Goal: Information Seeking & Learning: Find specific fact

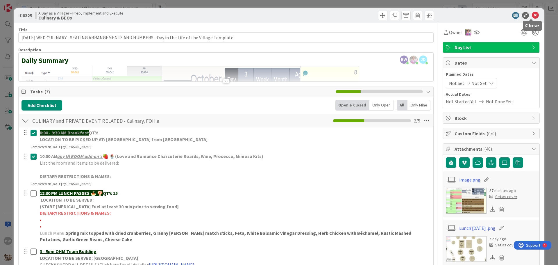
click at [531, 16] on icon at bounding box center [534, 15] width 7 height 7
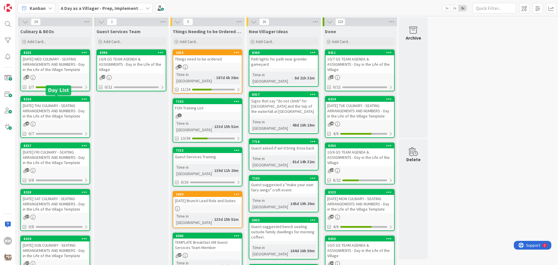
click at [53, 100] on div "8326" at bounding box center [57, 99] width 66 height 4
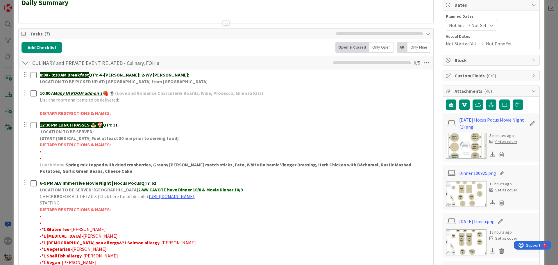
scroll to position [58, 0]
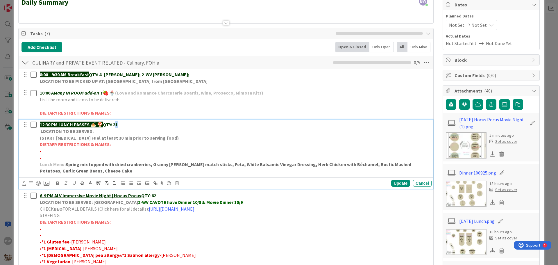
drag, startPoint x: 121, startPoint y: 126, endPoint x: 118, endPoint y: 125, distance: 3.4
click at [118, 125] on p "12:30 PM LUNCH PASSES 🍝 🍄 QTY: 31" at bounding box center [234, 124] width 389 height 7
click at [395, 184] on div "Update" at bounding box center [400, 182] width 19 height 7
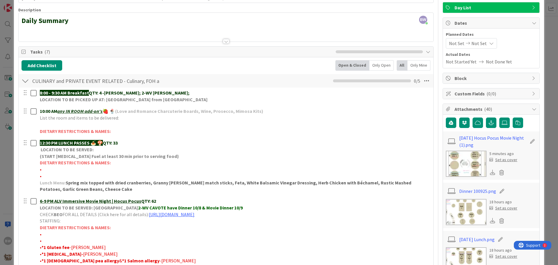
scroll to position [0, 0]
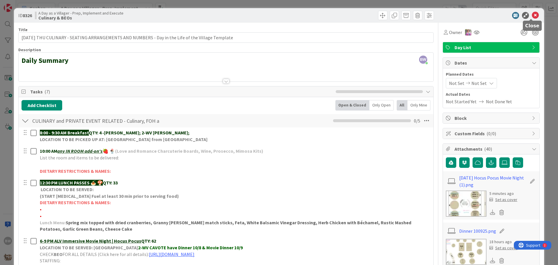
click at [531, 15] on icon at bounding box center [534, 15] width 7 height 7
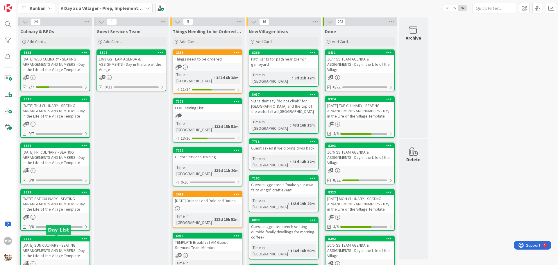
click at [54, 239] on div "8329" at bounding box center [57, 238] width 66 height 4
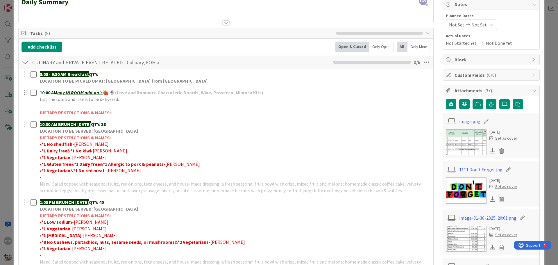
scroll to position [58, 0]
drag, startPoint x: 116, startPoint y: 203, endPoint x: 110, endPoint y: 202, distance: 5.3
click at [110, 202] on p "1:00 PM BRUNCH [DATE] QTY: 40" at bounding box center [234, 202] width 389 height 7
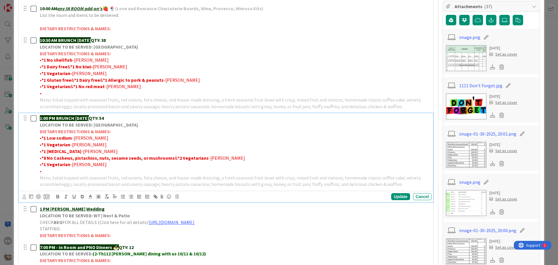
scroll to position [232, 0]
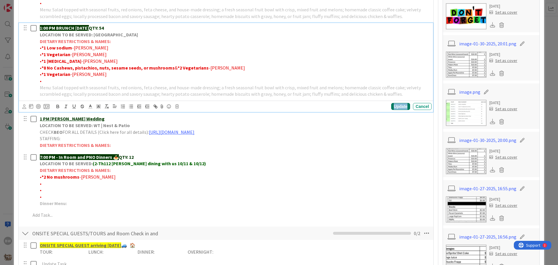
click at [393, 105] on div "Update" at bounding box center [400, 106] width 19 height 7
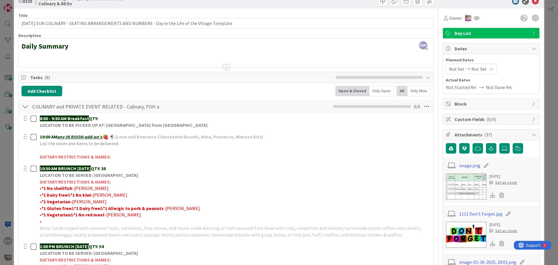
scroll to position [0, 0]
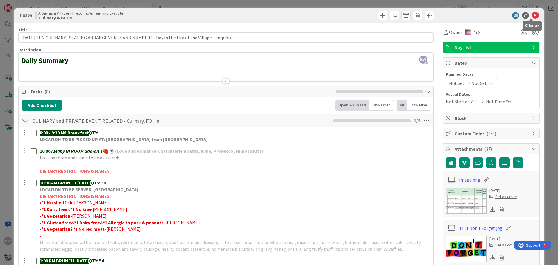
click at [531, 13] on icon at bounding box center [534, 15] width 7 height 7
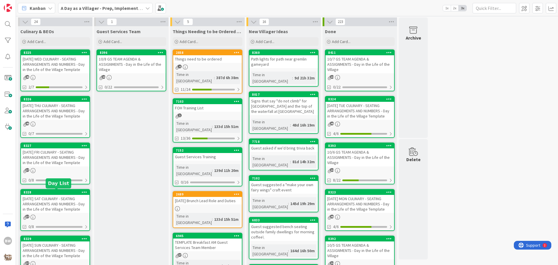
click at [52, 192] on div "8328" at bounding box center [57, 192] width 66 height 4
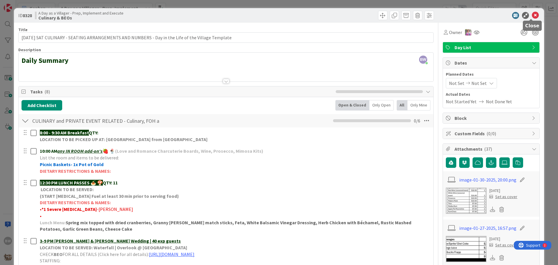
click at [531, 14] on icon at bounding box center [534, 15] width 7 height 7
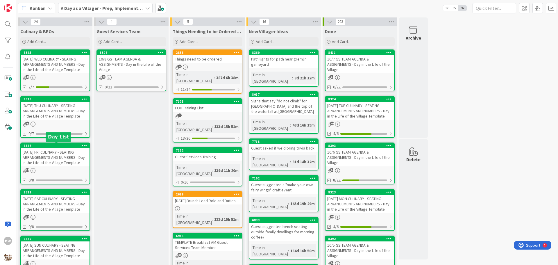
click at [45, 144] on div "8327" at bounding box center [57, 145] width 66 height 4
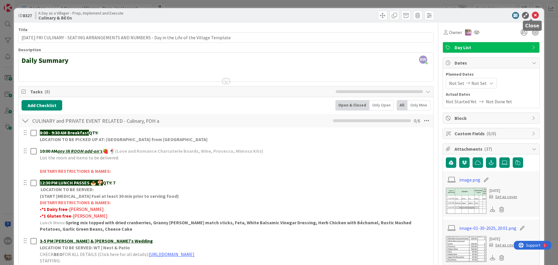
click at [531, 13] on icon at bounding box center [534, 15] width 7 height 7
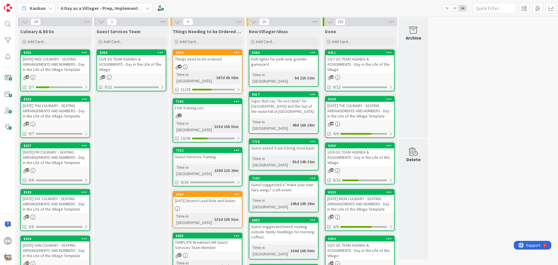
click at [53, 103] on div "[DATE] THU CULINARY - SEATING ARRANGEMENTS AND NUMBERS - Day in the Life of the…" at bounding box center [55, 111] width 69 height 18
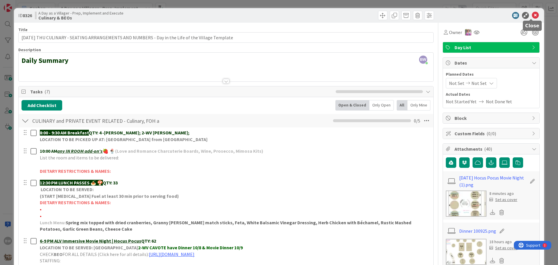
click at [531, 12] on icon at bounding box center [534, 15] width 7 height 7
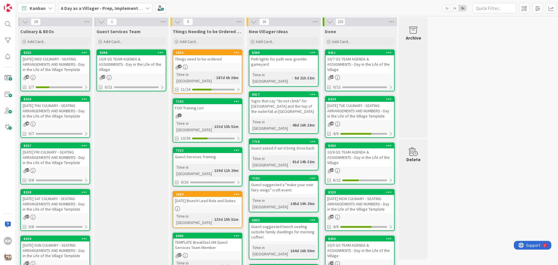
click at [64, 242] on div "[DATE] SUN CULINARY - SEATING ARRANGEMENTS AND NUMBERS - Day in the Life of the…" at bounding box center [55, 250] width 69 height 18
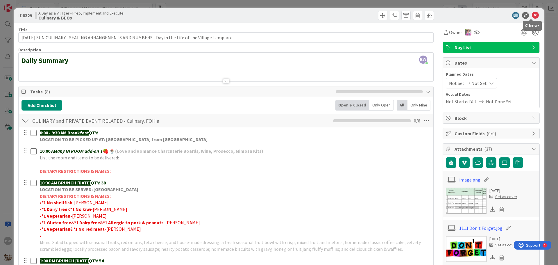
click at [531, 14] on icon at bounding box center [534, 15] width 7 height 7
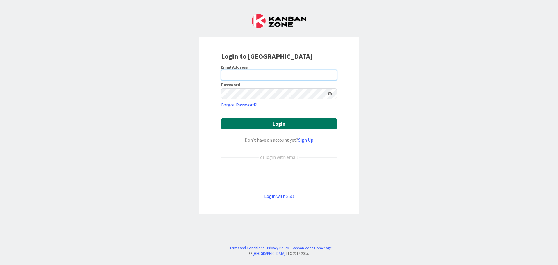
type input "[EMAIL_ADDRESS][DOMAIN_NAME]"
click at [275, 124] on button "Login" at bounding box center [279, 123] width 116 height 11
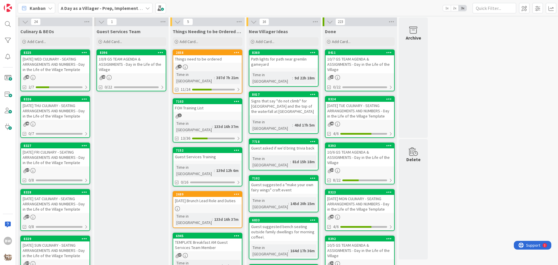
click at [142, 9] on b "A Day as a Villager - Prep, Implement and Execute" at bounding box center [113, 8] width 104 height 6
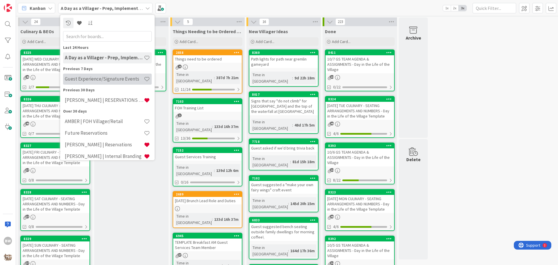
click at [100, 79] on h4 "Guest Experience/Signature Events" at bounding box center [104, 79] width 79 height 6
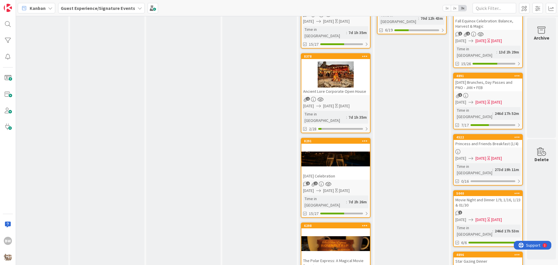
scroll to position [0, 257]
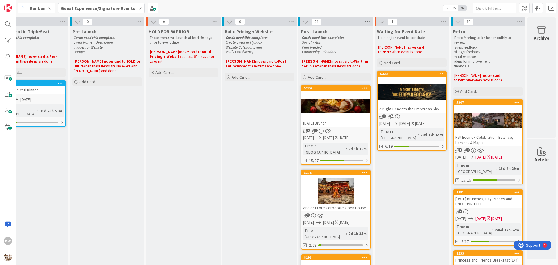
click at [363, 20] on icon at bounding box center [367, 21] width 8 height 9
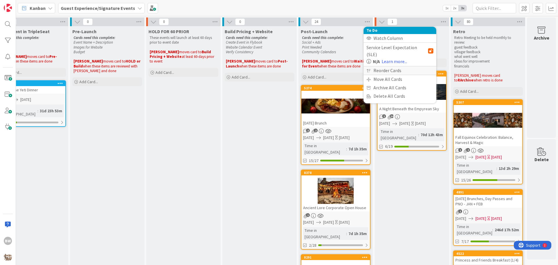
click at [382, 66] on div "Reorder Cards" at bounding box center [399, 70] width 73 height 8
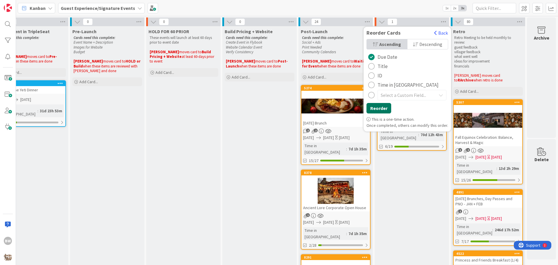
click at [375, 107] on button "Reorder" at bounding box center [378, 108] width 25 height 10
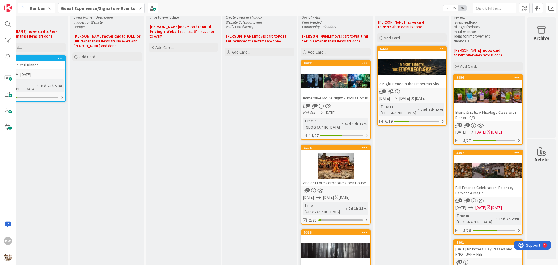
scroll to position [58, 257]
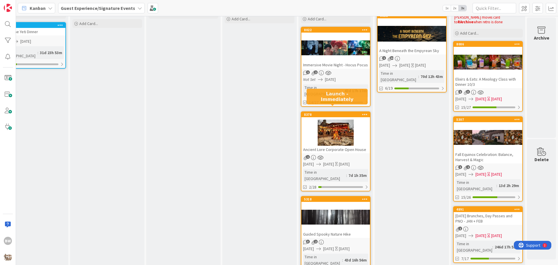
click at [330, 112] on div "8378" at bounding box center [337, 114] width 66 height 4
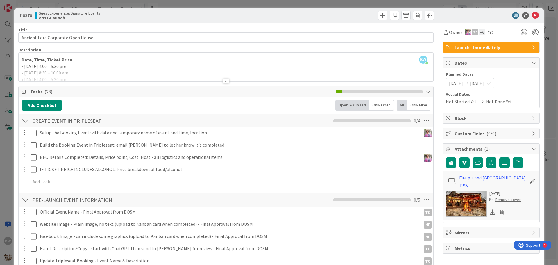
click at [223, 82] on div at bounding box center [226, 81] width 6 height 5
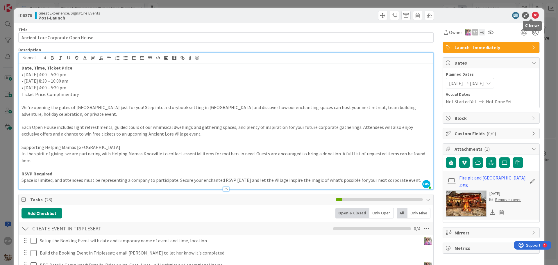
click at [531, 16] on icon at bounding box center [534, 15] width 7 height 7
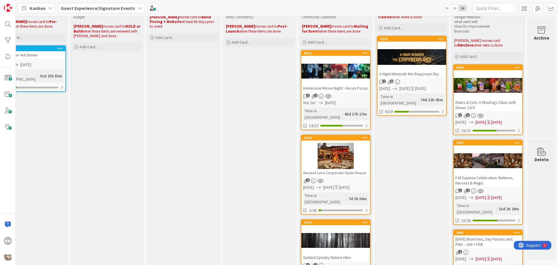
scroll to position [29, 257]
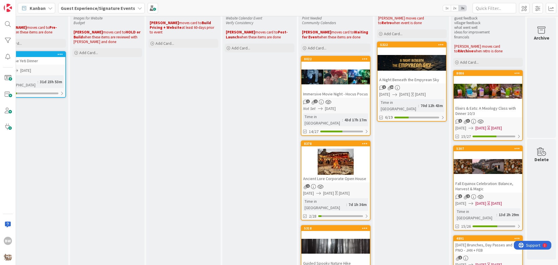
click at [408, 57] on div at bounding box center [411, 63] width 69 height 26
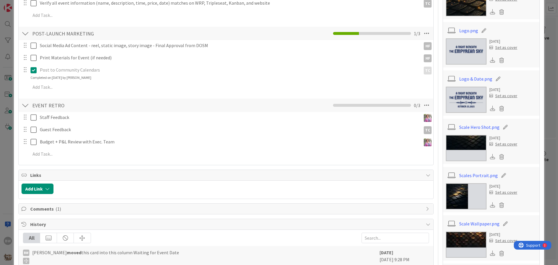
scroll to position [319, 0]
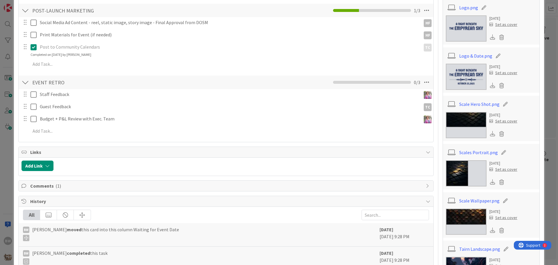
click at [58, 152] on span "Links" at bounding box center [226, 151] width 392 height 7
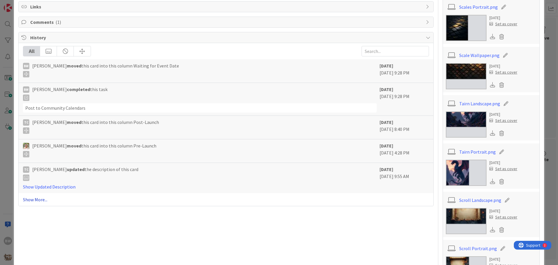
scroll to position [348, 0]
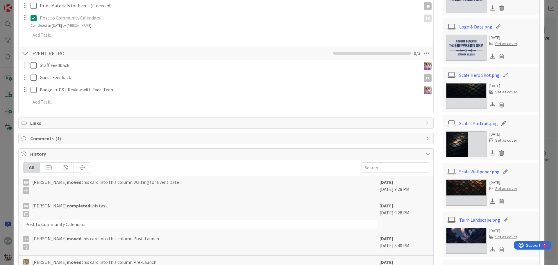
click at [63, 154] on span "History" at bounding box center [226, 153] width 392 height 7
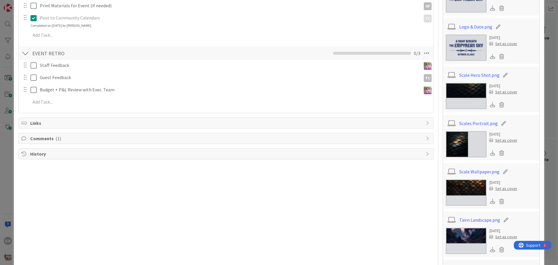
click at [63, 154] on span "History" at bounding box center [226, 153] width 392 height 7
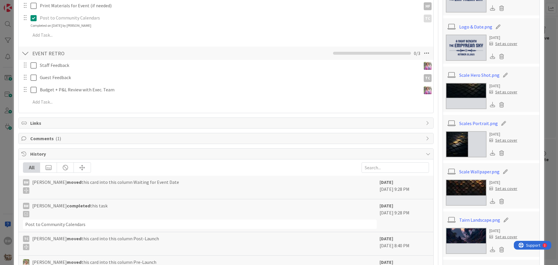
scroll to position [319, 0]
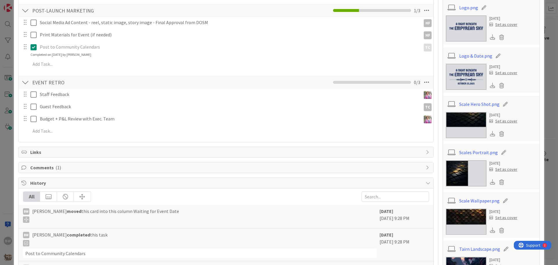
click at [42, 153] on span "Links" at bounding box center [226, 151] width 392 height 7
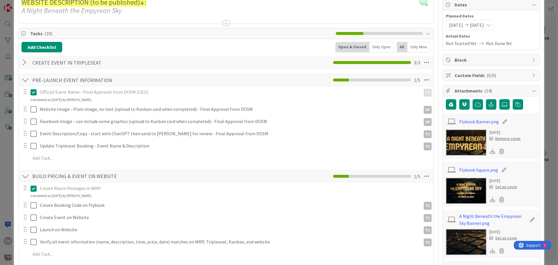
scroll to position [0, 0]
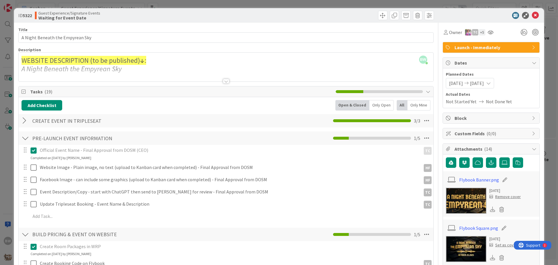
click at [223, 82] on div at bounding box center [226, 81] width 6 height 5
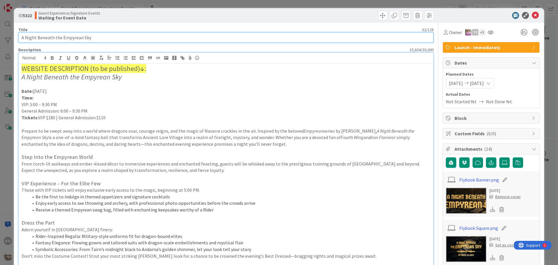
drag, startPoint x: 92, startPoint y: 37, endPoint x: 11, endPoint y: 40, distance: 80.8
click at [11, 40] on div "ID 5322 Guest Experience/Signature Events Waiting for Event Date Title 32 / 128…" at bounding box center [279, 132] width 558 height 265
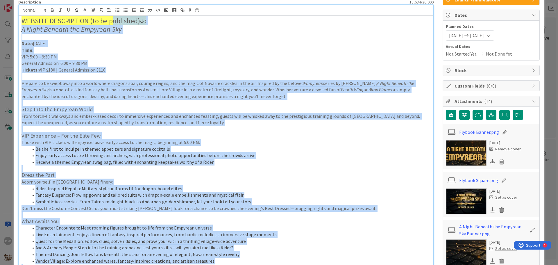
scroll to position [44, 0]
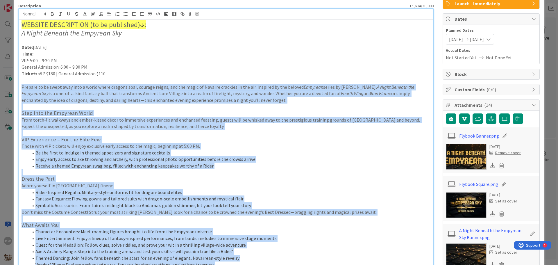
drag, startPoint x: 199, startPoint y: 222, endPoint x: 18, endPoint y: 86, distance: 226.3
copy div "Prepare to be swept away into a world where dragons soar, courage reigns, and t…"
drag, startPoint x: 105, startPoint y: 74, endPoint x: 16, endPoint y: 46, distance: 93.6
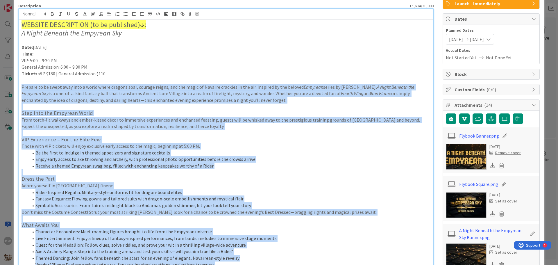
copy div "Date: October 25, 2025 Time: VIP: 5:00 – 9:30 PM General Admission: 6:00 – 9:30…"
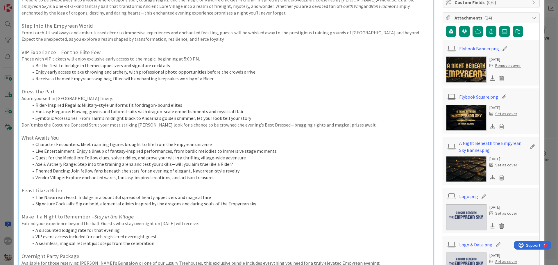
scroll to position [0, 0]
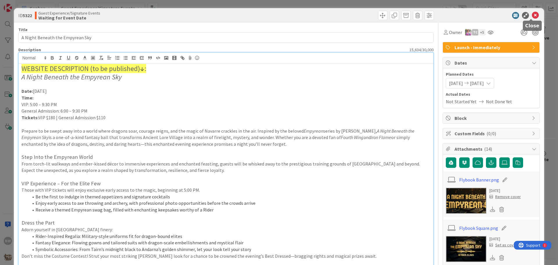
click at [531, 15] on icon at bounding box center [534, 15] width 7 height 7
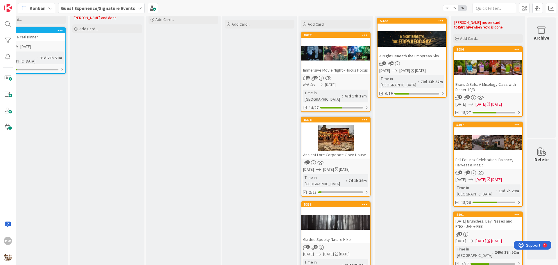
scroll to position [58, 257]
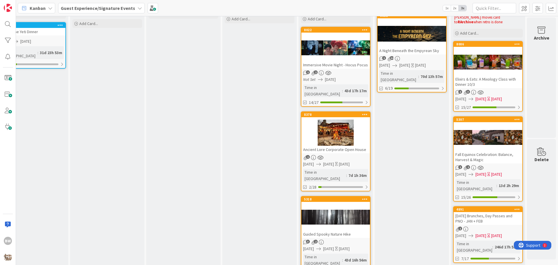
click at [327, 112] on div "8378" at bounding box center [335, 114] width 69 height 5
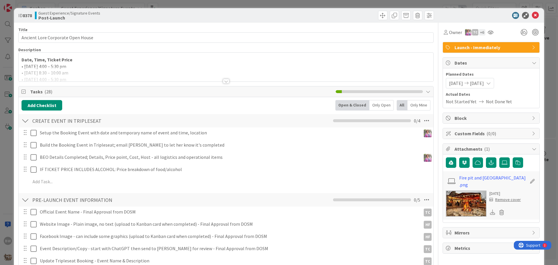
click at [226, 82] on div at bounding box center [226, 81] width 6 height 5
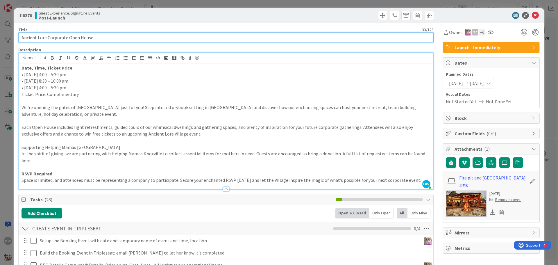
drag, startPoint x: 105, startPoint y: 37, endPoint x: 20, endPoint y: 37, distance: 85.4
click at [20, 37] on input "Ancient Lore Corporate Open House" at bounding box center [225, 37] width 415 height 10
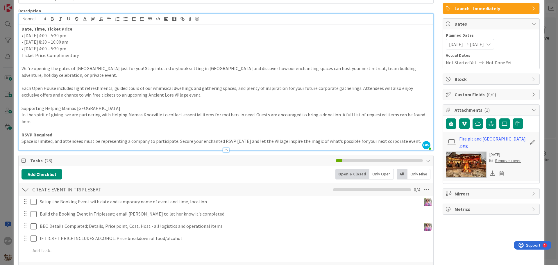
scroll to position [29, 0]
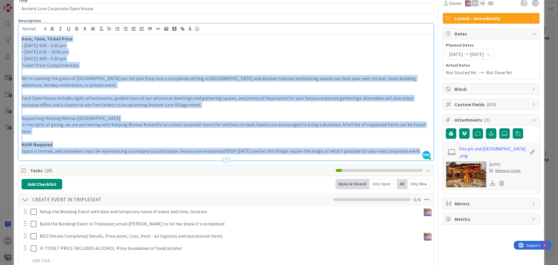
drag, startPoint x: 409, startPoint y: 144, endPoint x: 21, endPoint y: 39, distance: 401.7
click at [21, 39] on div "Date, Time, Ticket Price • Monday, October 13 | 4:00 – 5:30 pm • Tuesday, Octob…" at bounding box center [226, 97] width 414 height 126
copy div "Date, Time, Ticket Price • Monday, October 13 | 4:00 – 5:30 pm • Tuesday, Octob…"
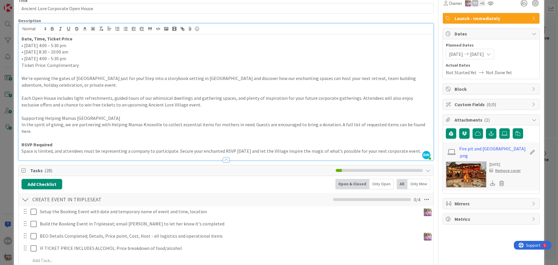
click at [66, 148] on p "Space is limited, and attendees must be representing a company to participate. …" at bounding box center [225, 151] width 409 height 7
drag, startPoint x: 62, startPoint y: 145, endPoint x: 172, endPoint y: 146, distance: 110.1
click at [172, 148] on p "Space is limited, and attendees must be representing a company to participate. …" at bounding box center [225, 151] width 409 height 7
copy p "attendees must be representing a company to participate"
